Goal: Information Seeking & Learning: Learn about a topic

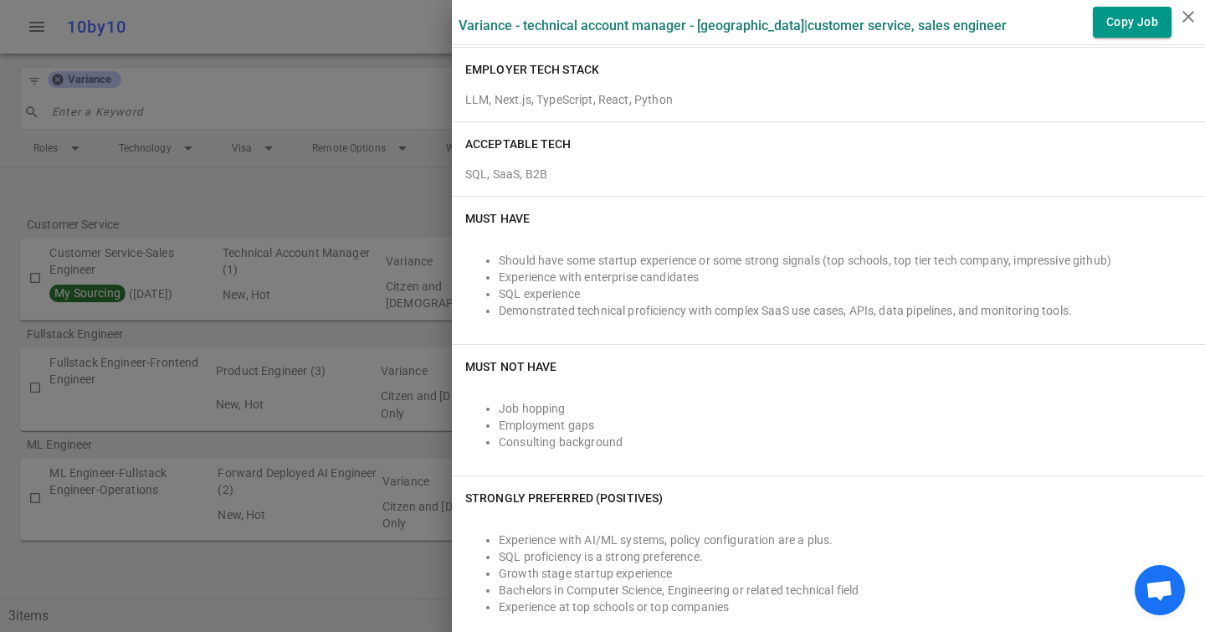
scroll to position [388, 0]
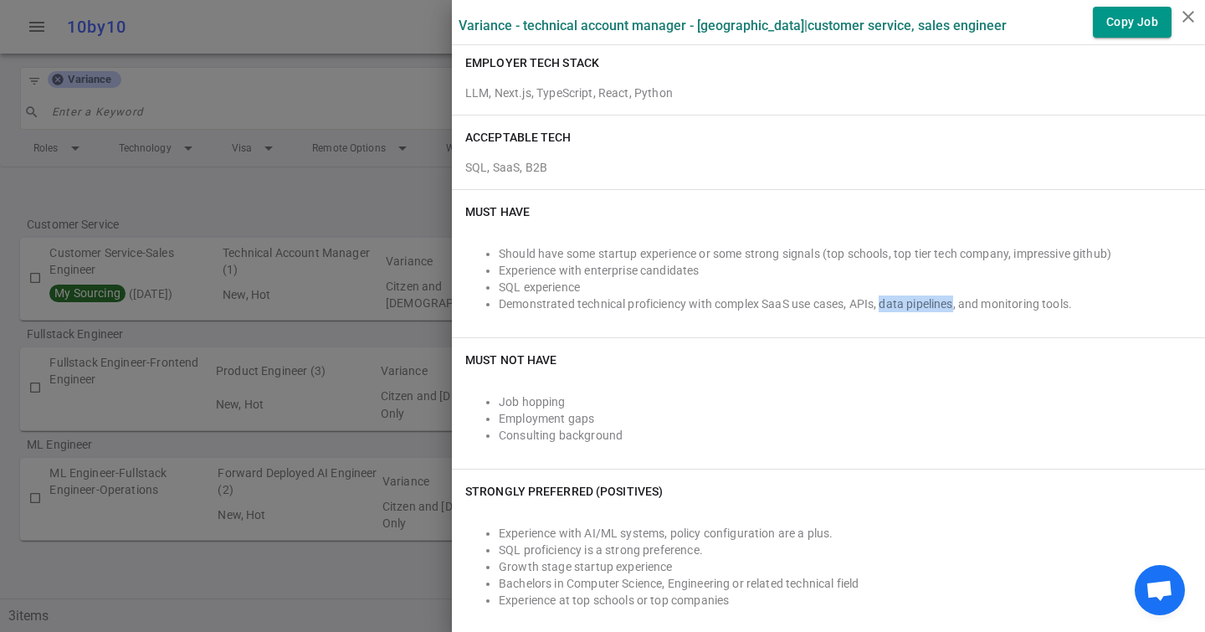
drag, startPoint x: 883, startPoint y: 302, endPoint x: 957, endPoint y: 301, distance: 73.7
click at [957, 301] on li "Demonstrated technical proficiency with complex SaaS use cases, APIs, data pipe…" at bounding box center [845, 303] width 693 height 17
copy li "data pipelines"
drag, startPoint x: 989, startPoint y: 302, endPoint x: 1074, endPoint y: 302, distance: 85.4
click at [1074, 302] on li "Demonstrated technical proficiency with complex SaaS use cases, APIs, data pipe…" at bounding box center [845, 303] width 693 height 17
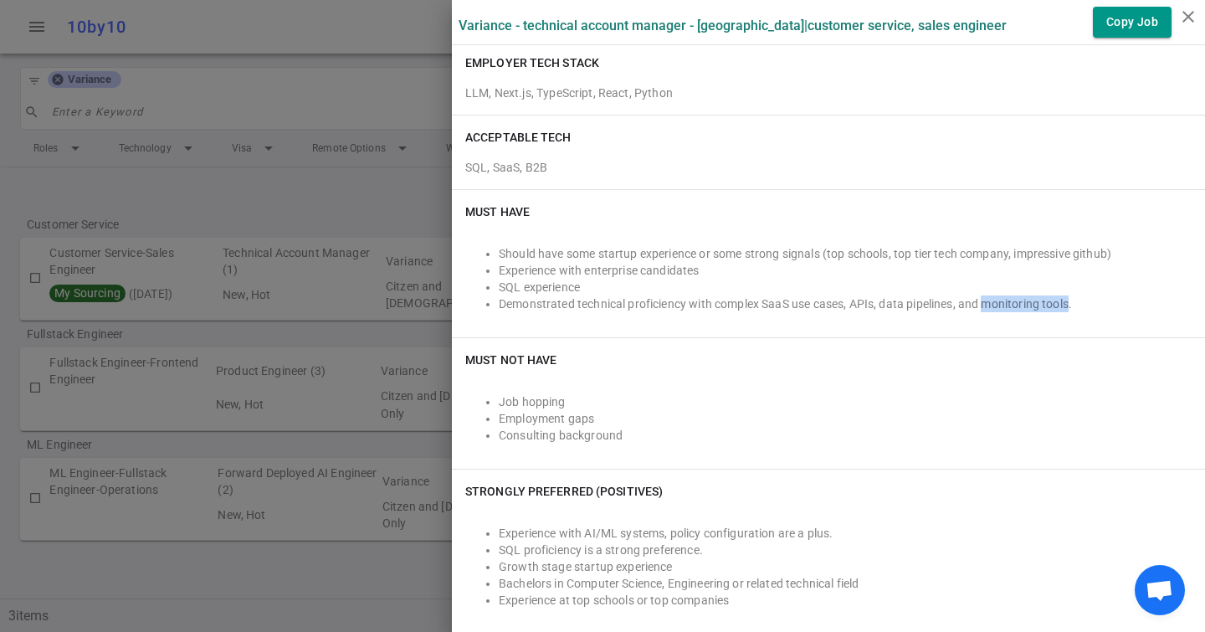
copy li "monitoring tools"
drag, startPoint x: 587, startPoint y: 270, endPoint x: 637, endPoint y: 262, distance: 50.9
click at [637, 262] on li "Experience with enterprise candidates" at bounding box center [845, 270] width 693 height 17
copy li "enterprise"
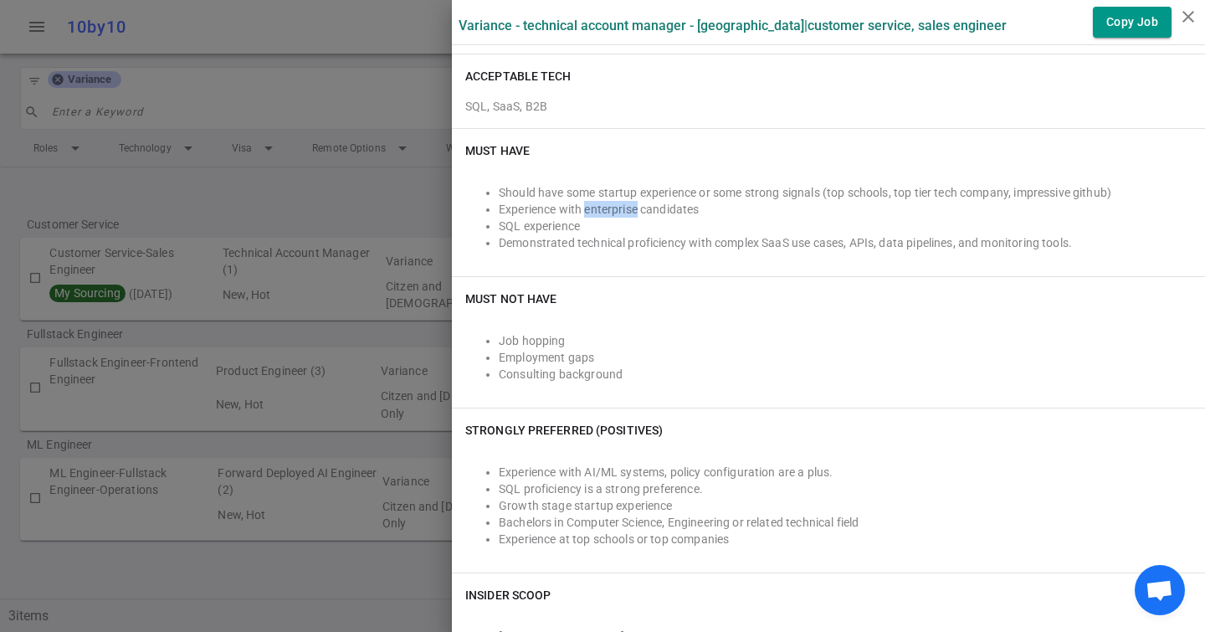
scroll to position [453, 0]
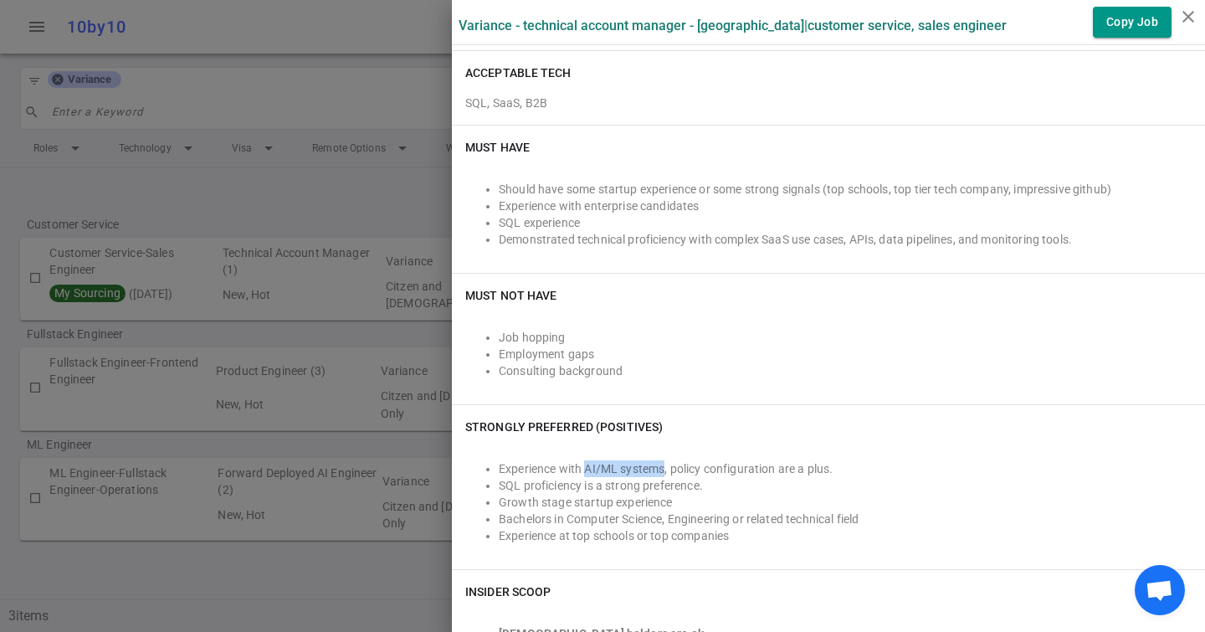
drag, startPoint x: 588, startPoint y: 469, endPoint x: 666, endPoint y: 469, distance: 78.7
click at [666, 469] on li "Experience with AI/ML systems, policy configuration are a plus." at bounding box center [845, 468] width 693 height 17
copy li "AI/ML systems"
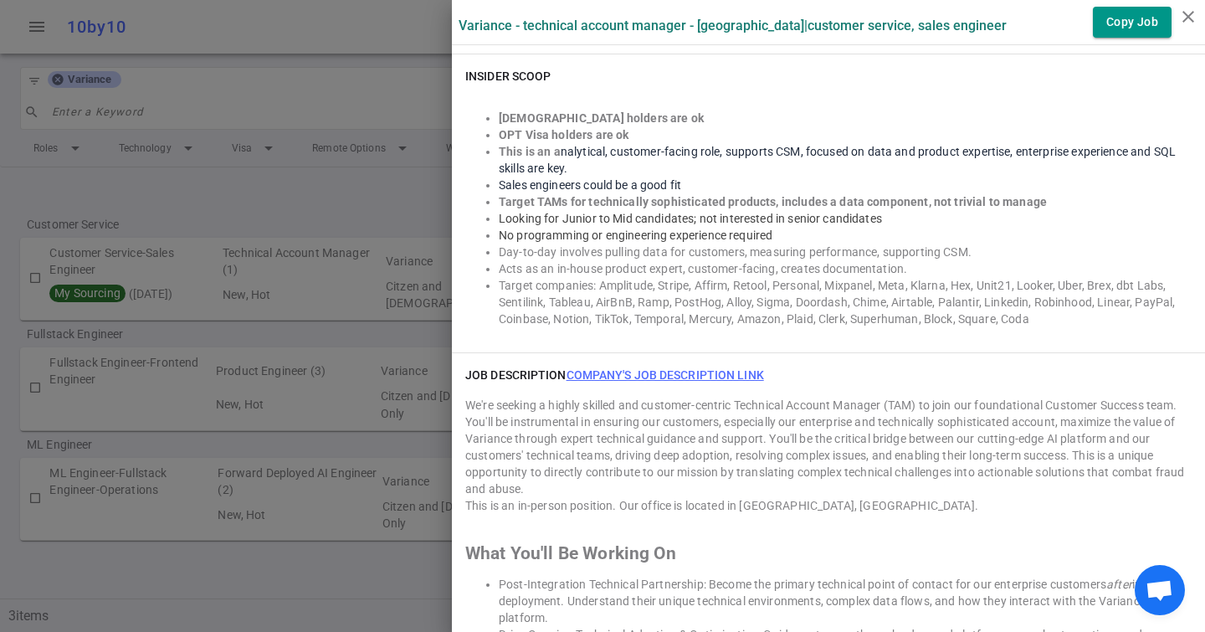
scroll to position [1042, 0]
